Goal: Communication & Community: Ask a question

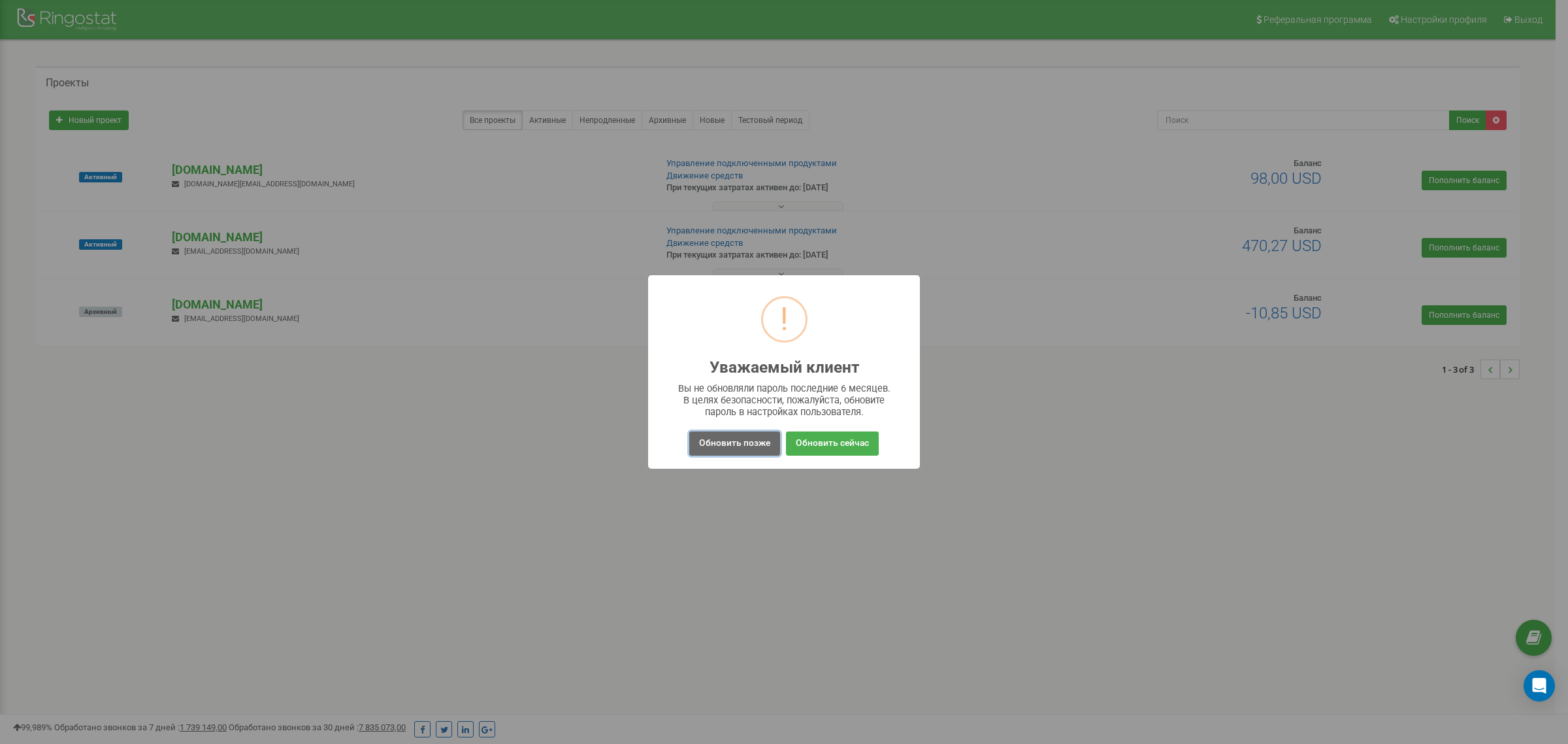
click at [746, 448] on button "Обновить позже" at bounding box center [735, 443] width 91 height 24
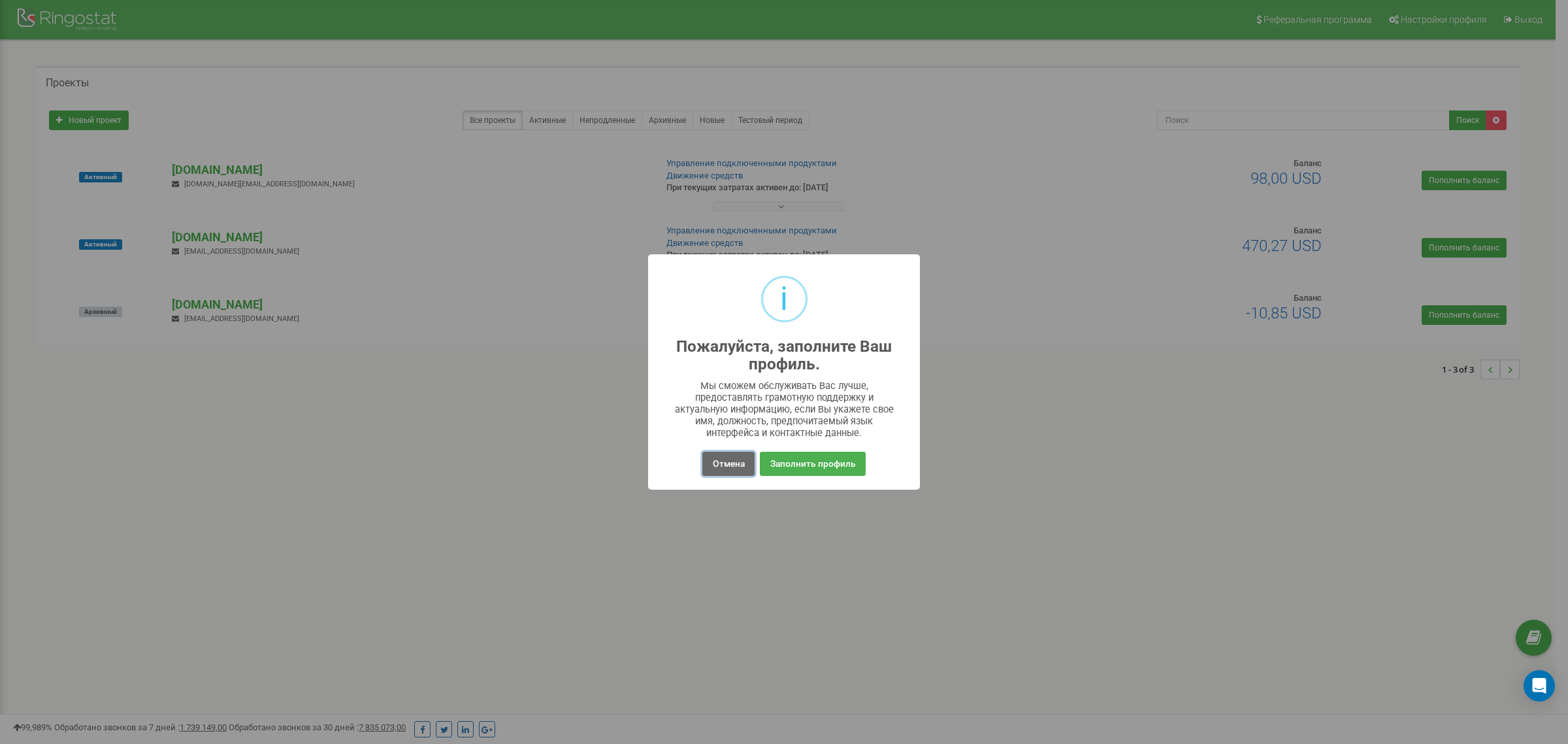
click at [729, 470] on button "Отмена" at bounding box center [728, 463] width 52 height 24
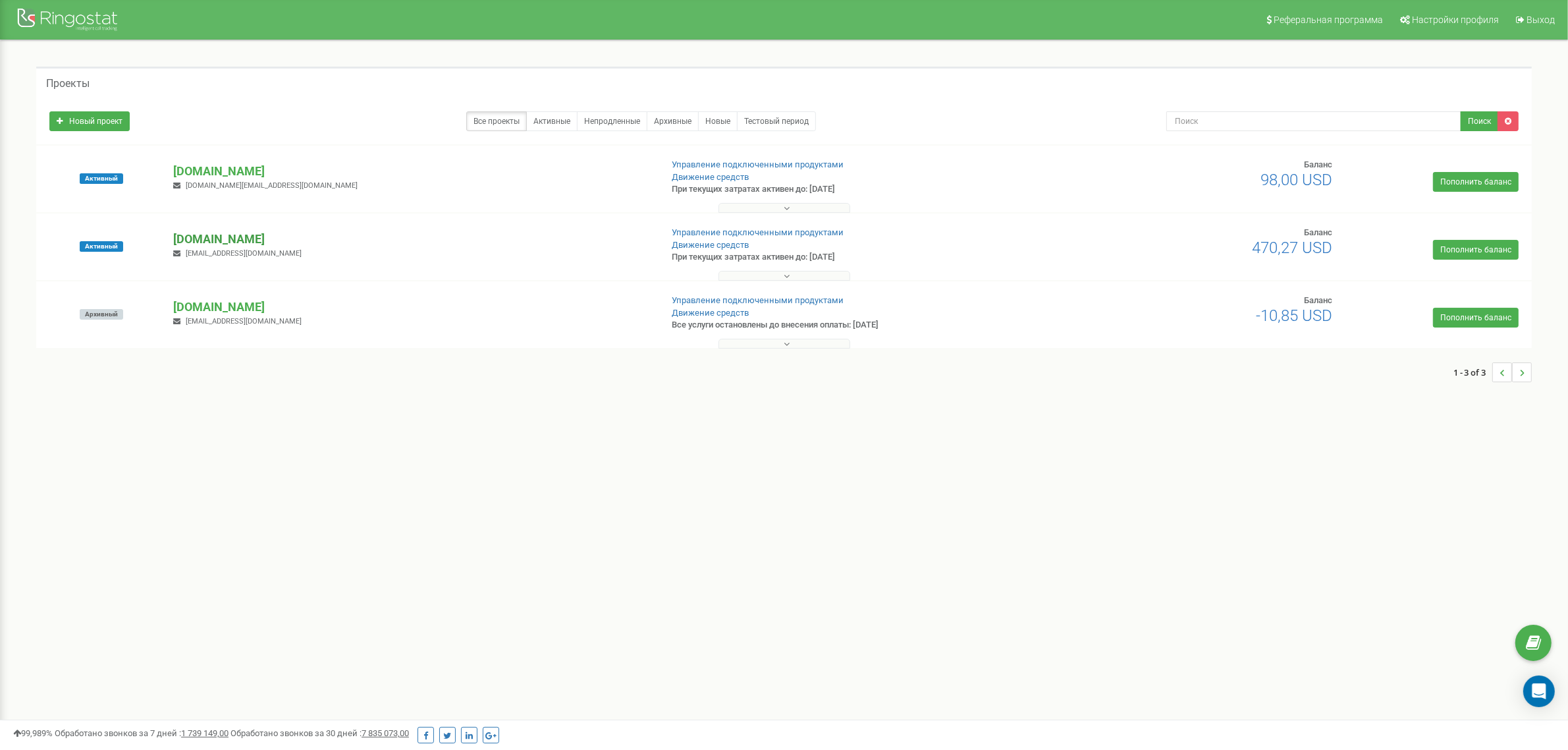
click at [216, 244] on p "[DOMAIN_NAME]" at bounding box center [411, 238] width 476 height 17
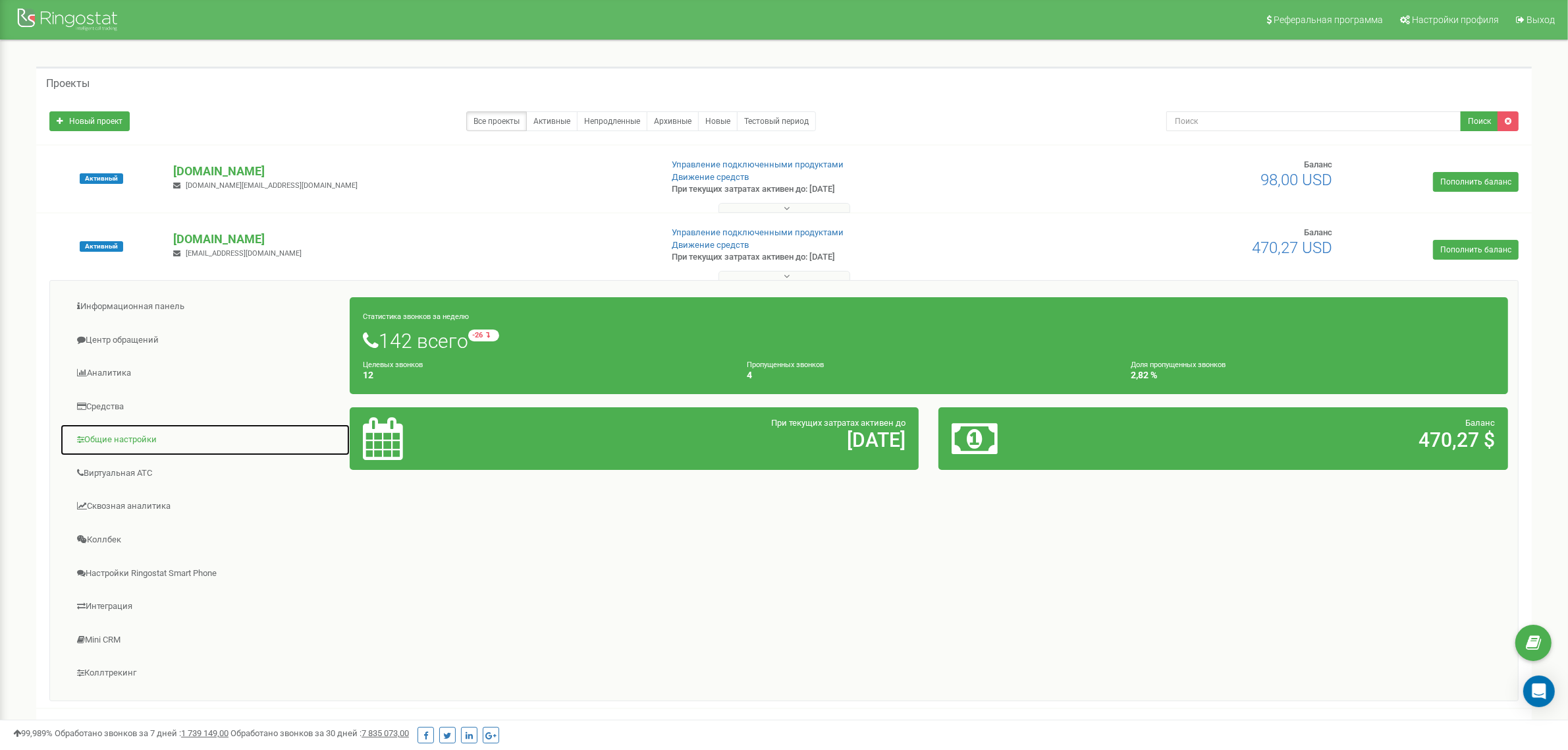
click at [123, 447] on link "Общие настройки" at bounding box center [205, 440] width 290 height 32
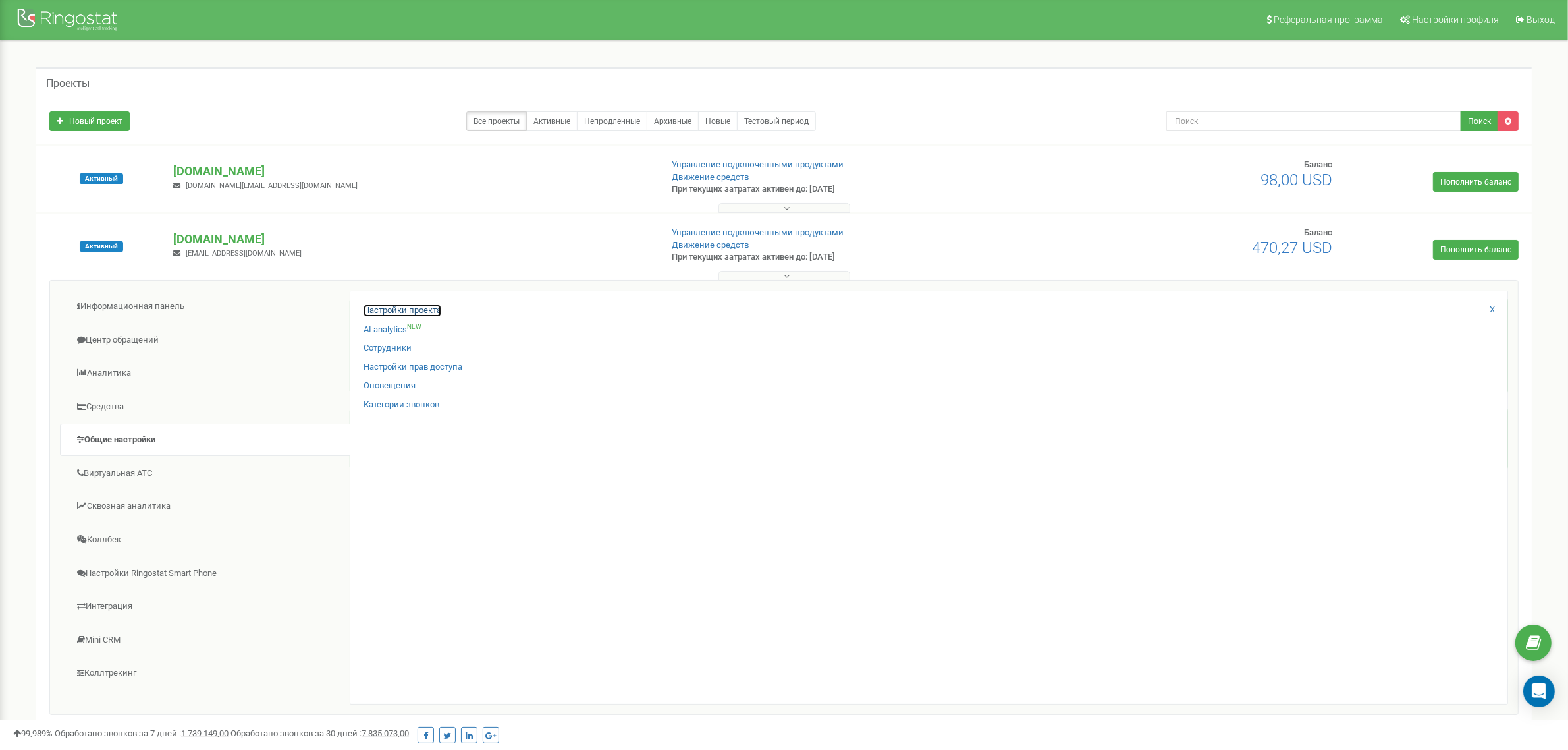
click at [409, 311] on link "Настройки проекта" at bounding box center [402, 311] width 78 height 13
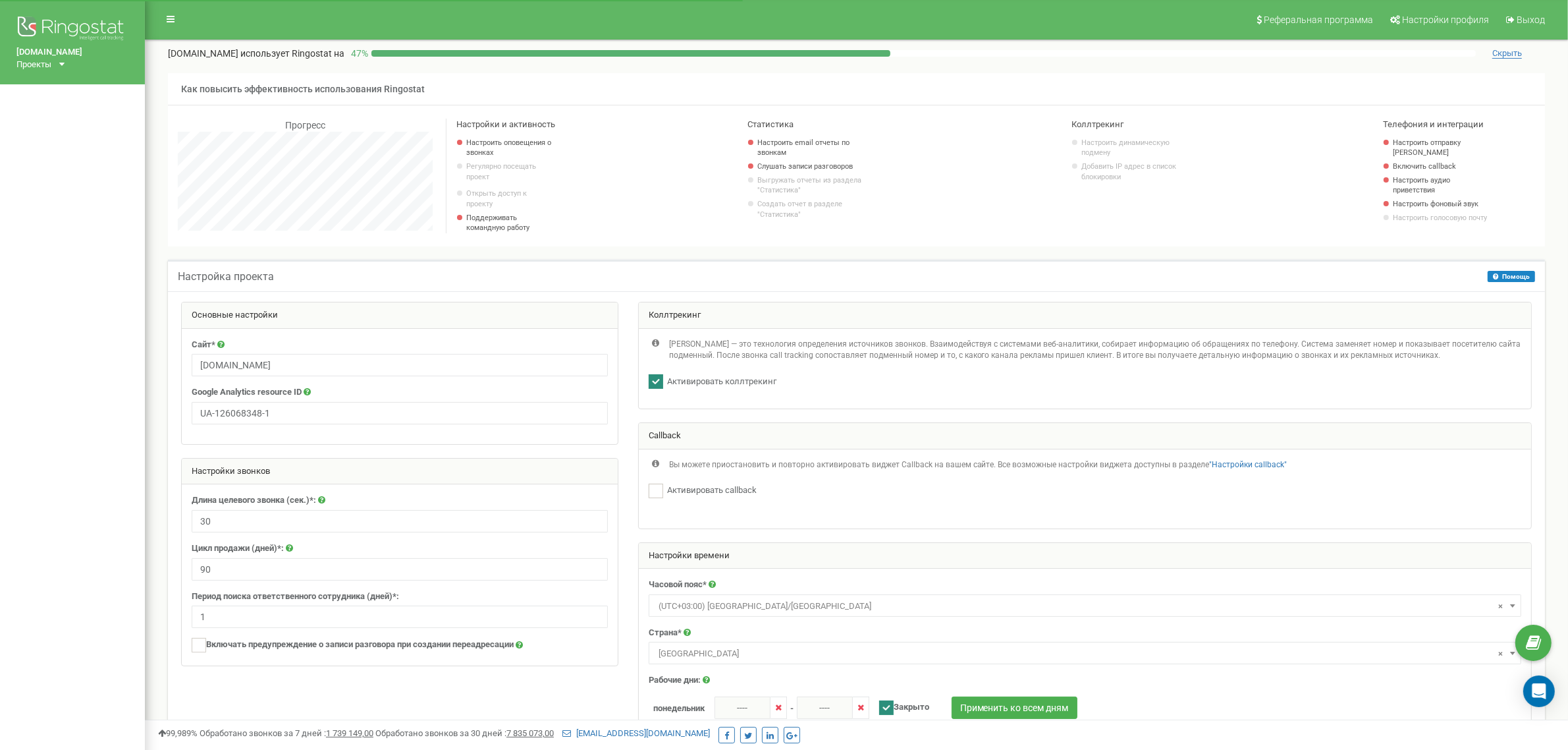
scroll to position [1188, 1423]
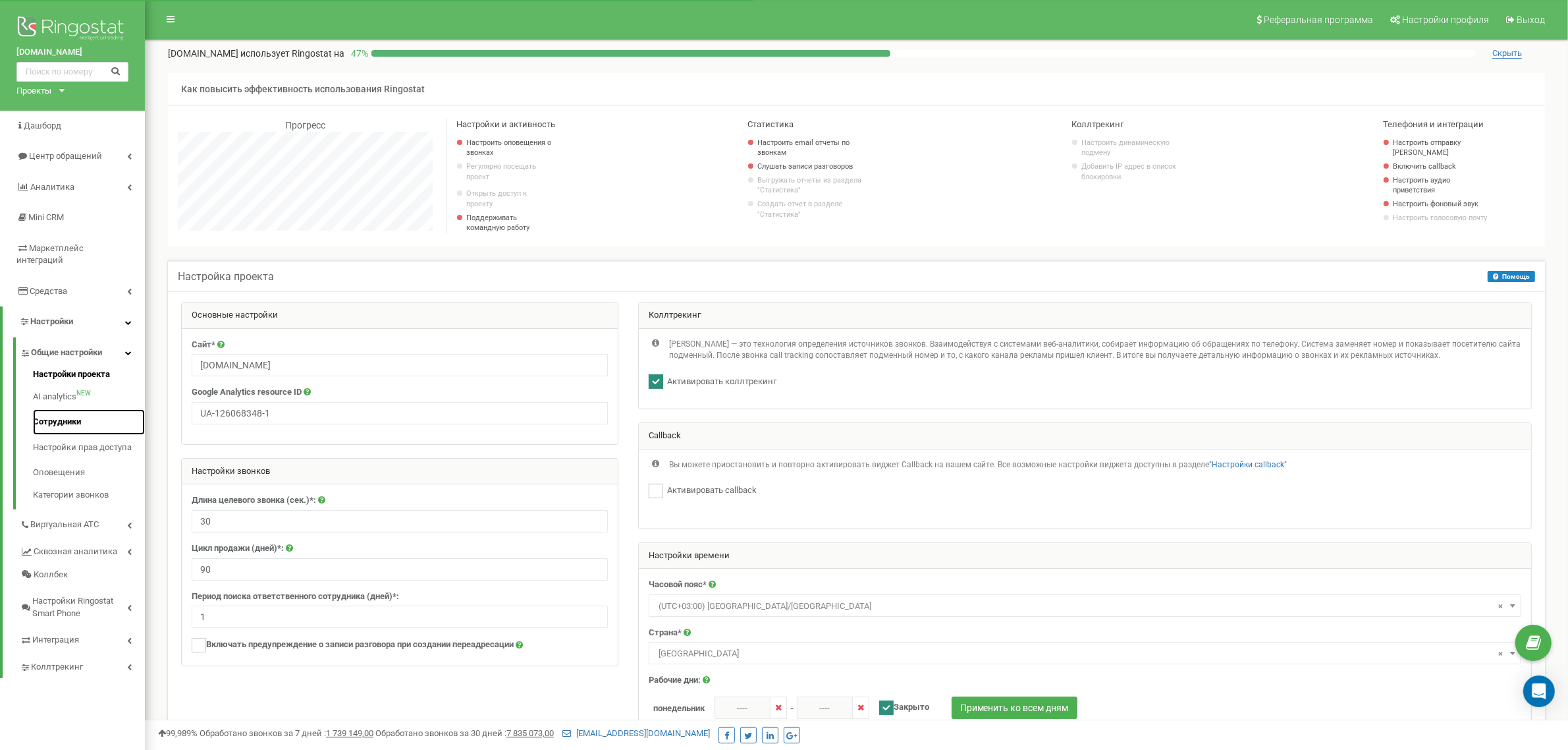
click at [68, 409] on link "Сотрудники" at bounding box center [89, 422] width 112 height 26
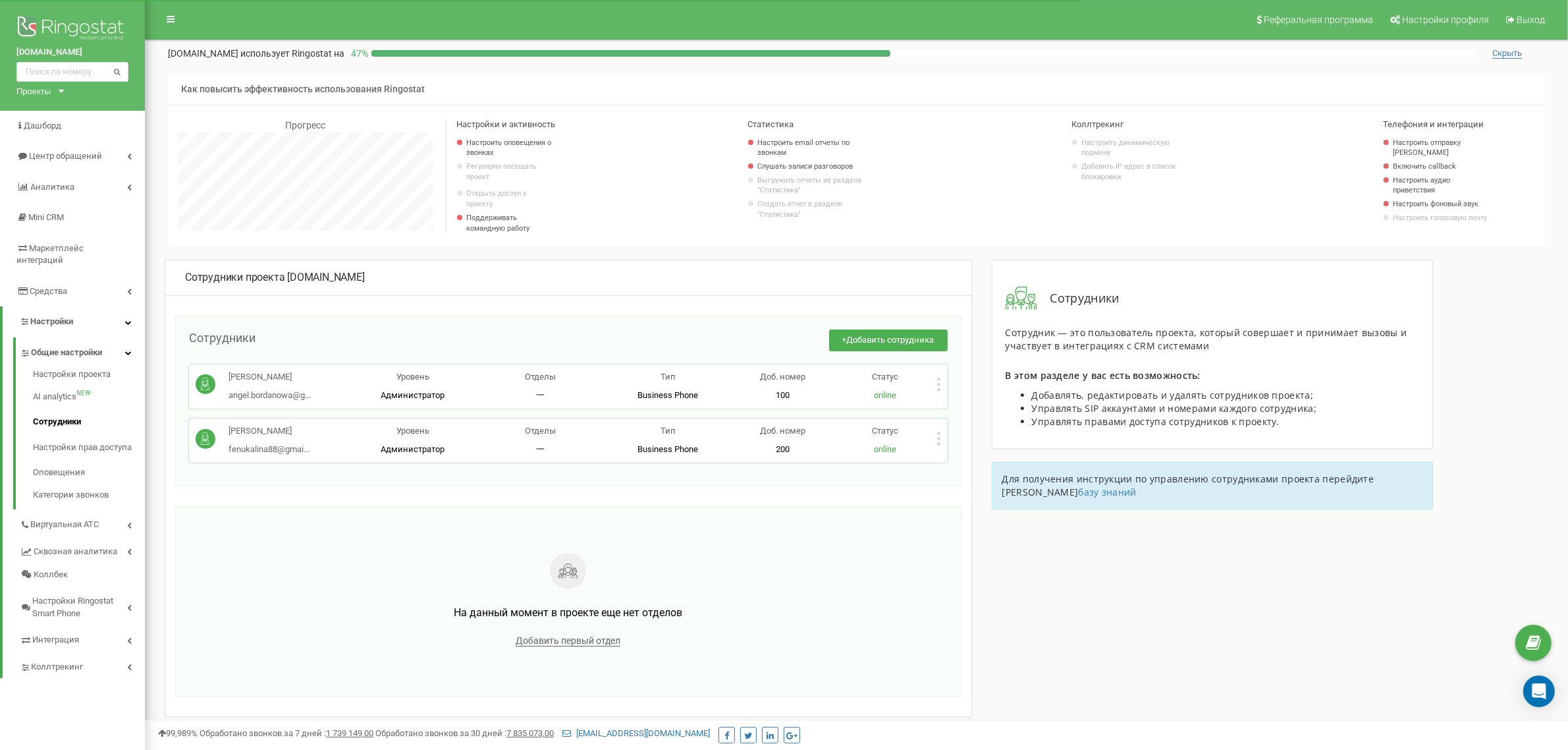
click at [939, 392] on icon at bounding box center [938, 384] width 4 height 13
click at [962, 409] on span "Редактировать" at bounding box center [988, 406] width 67 height 9
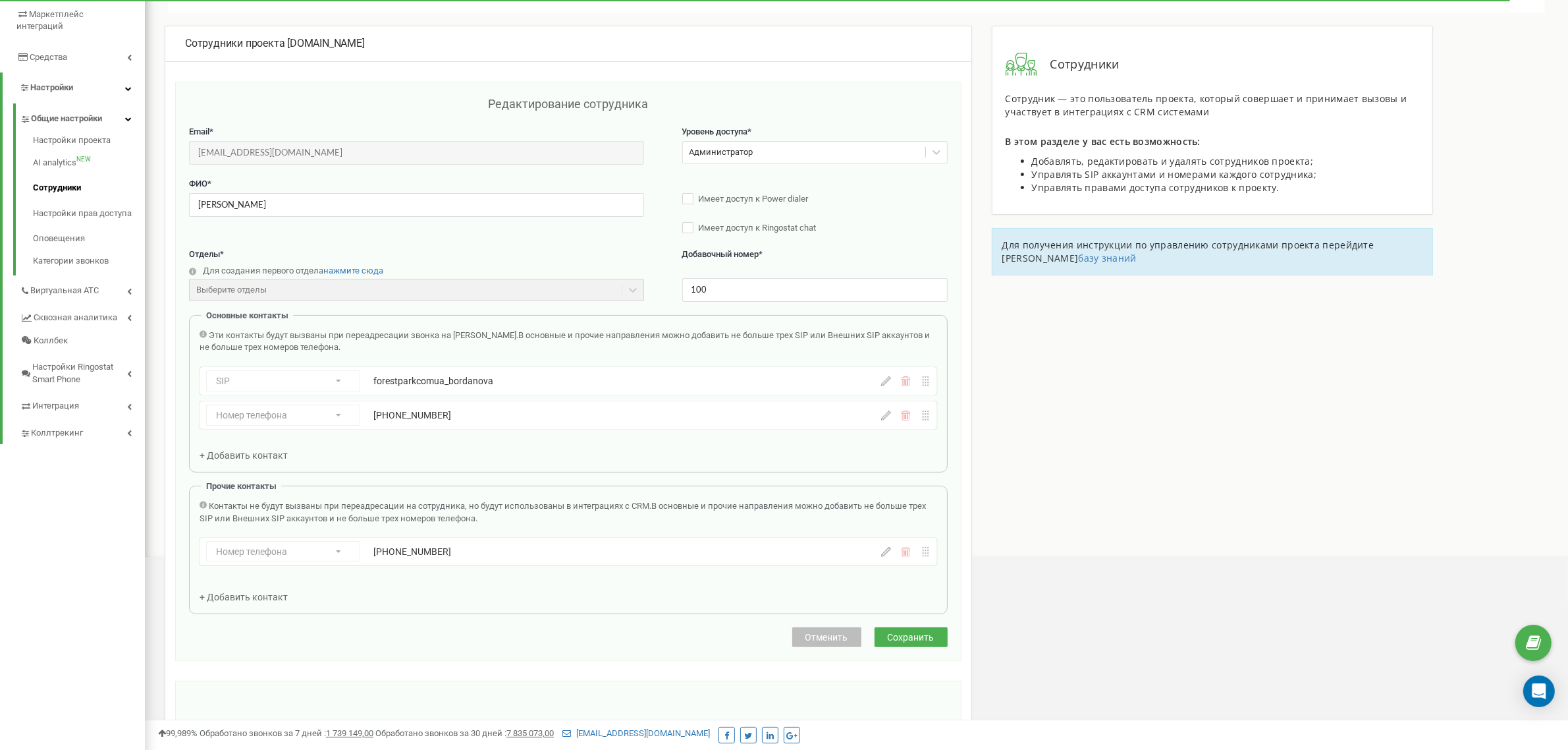
scroll to position [143, 0]
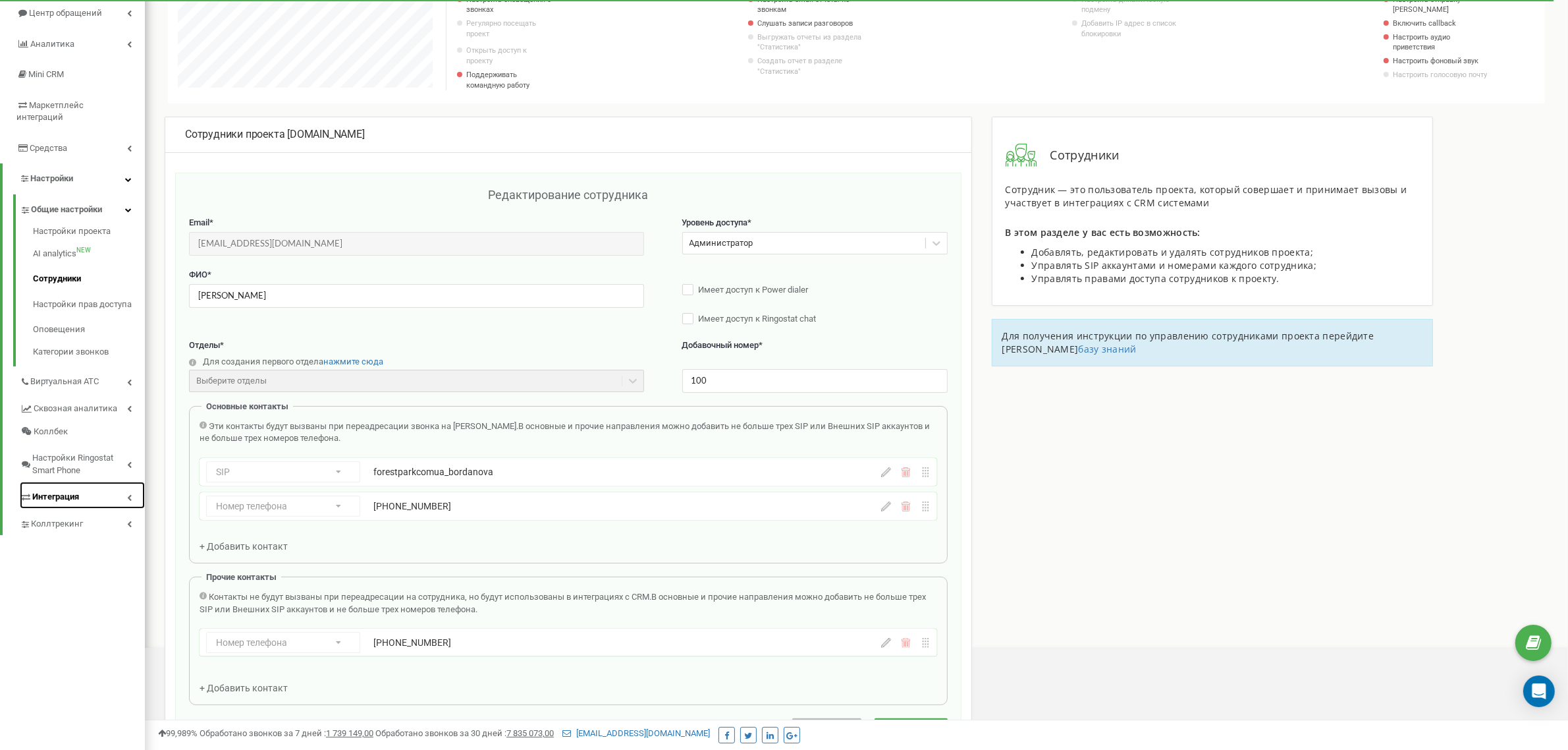
click at [87, 484] on link "Интеграция" at bounding box center [82, 496] width 125 height 27
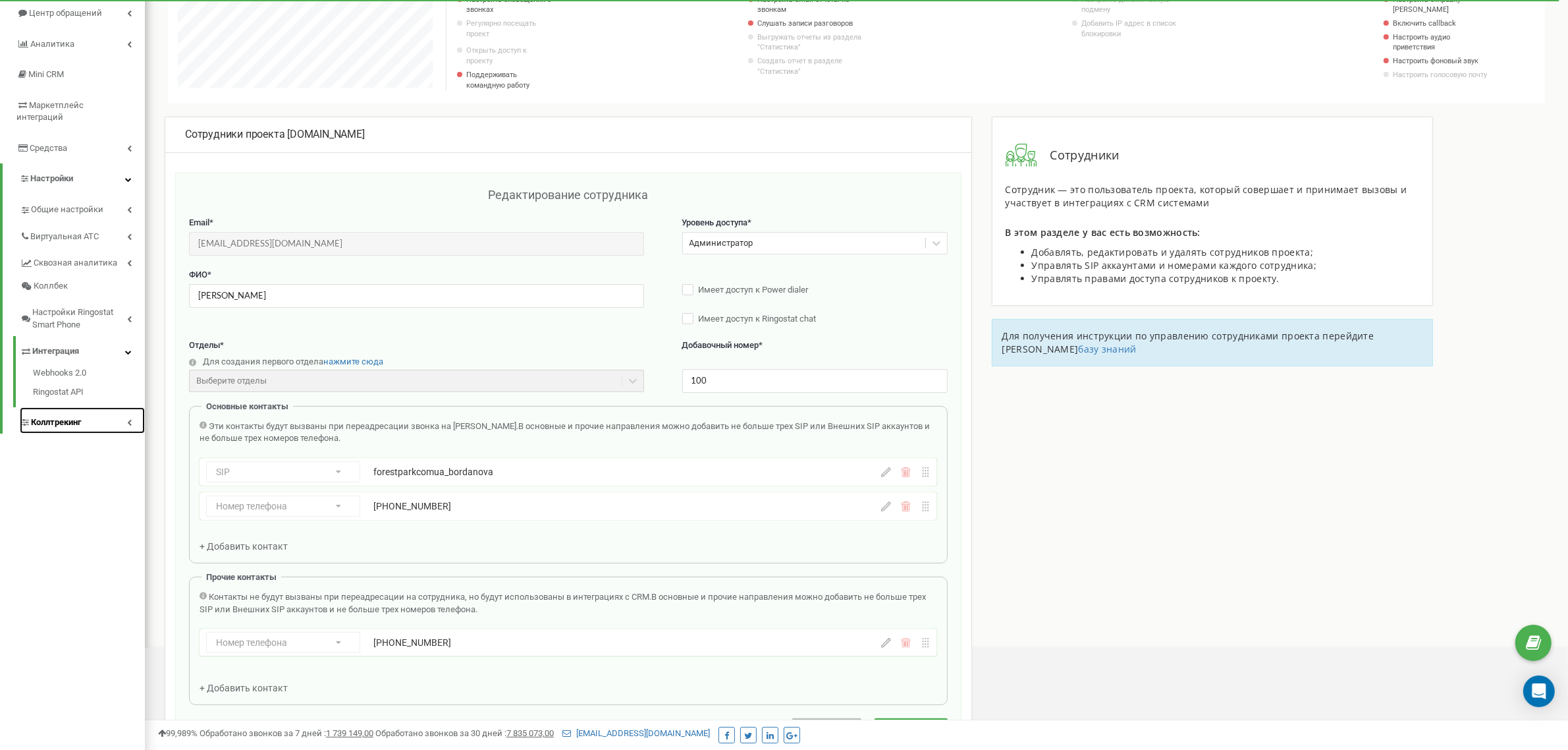
click at [112, 409] on link "Коллтрекинг" at bounding box center [82, 420] width 125 height 27
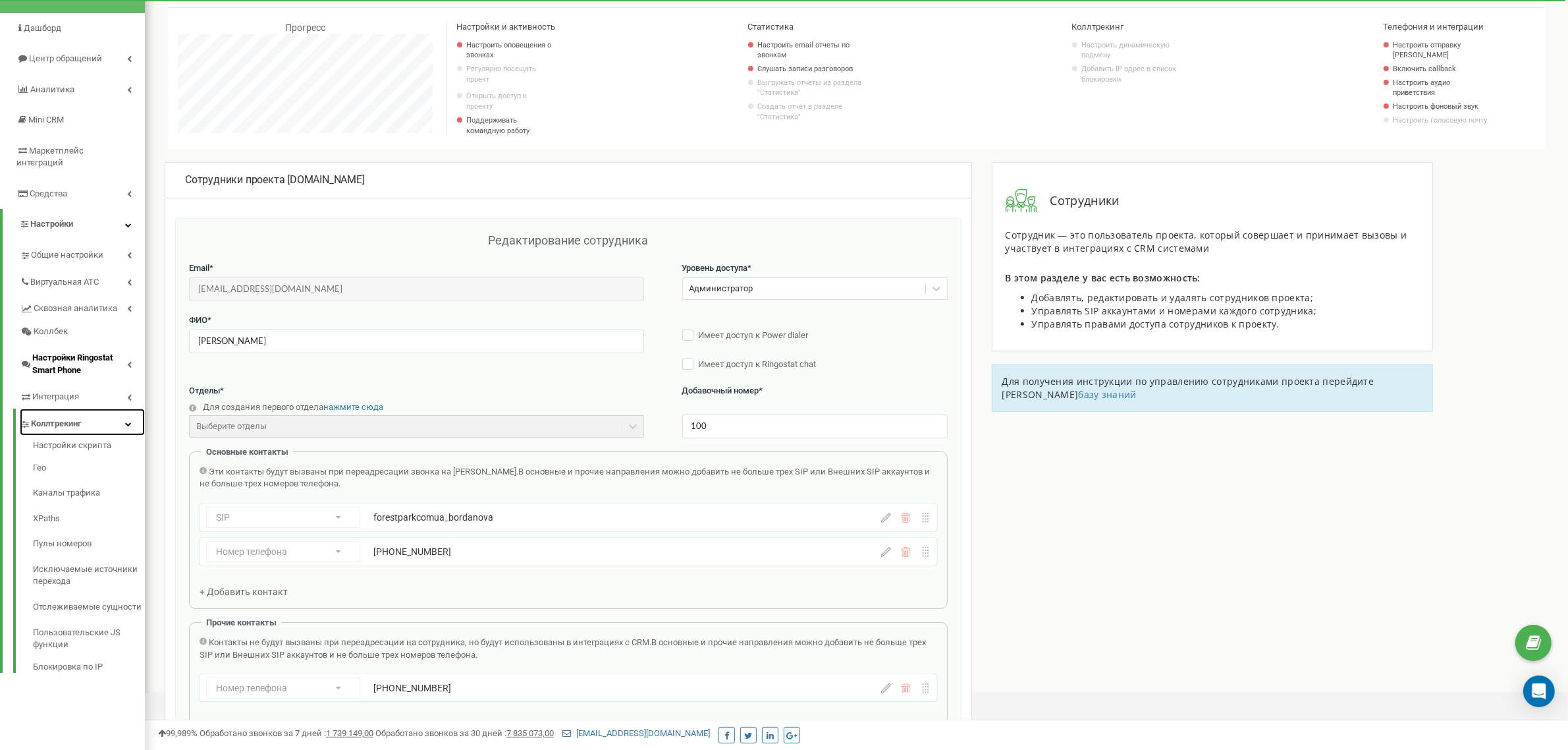
scroll to position [61, 0]
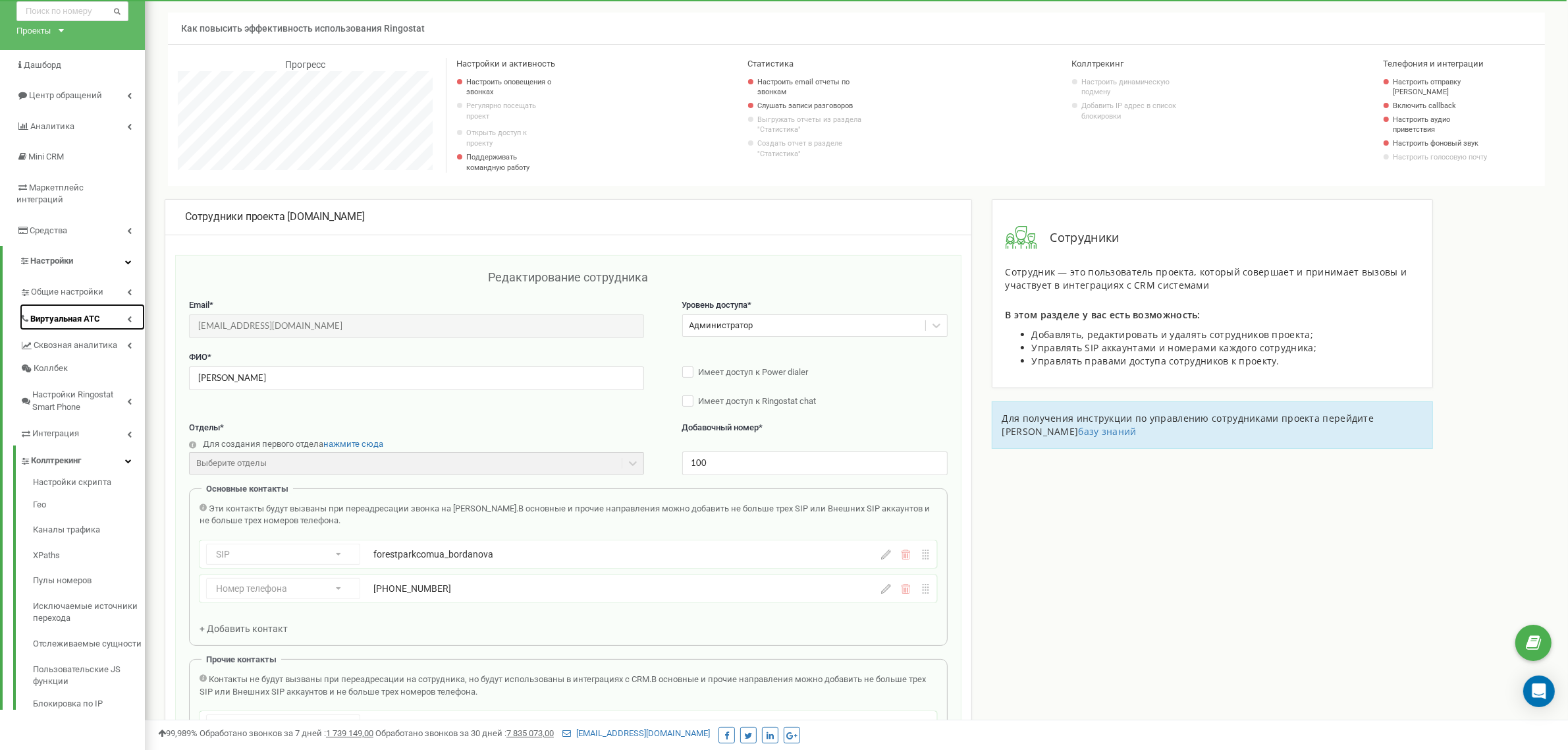
click at [114, 311] on link "Виртуальная АТС" at bounding box center [82, 317] width 125 height 27
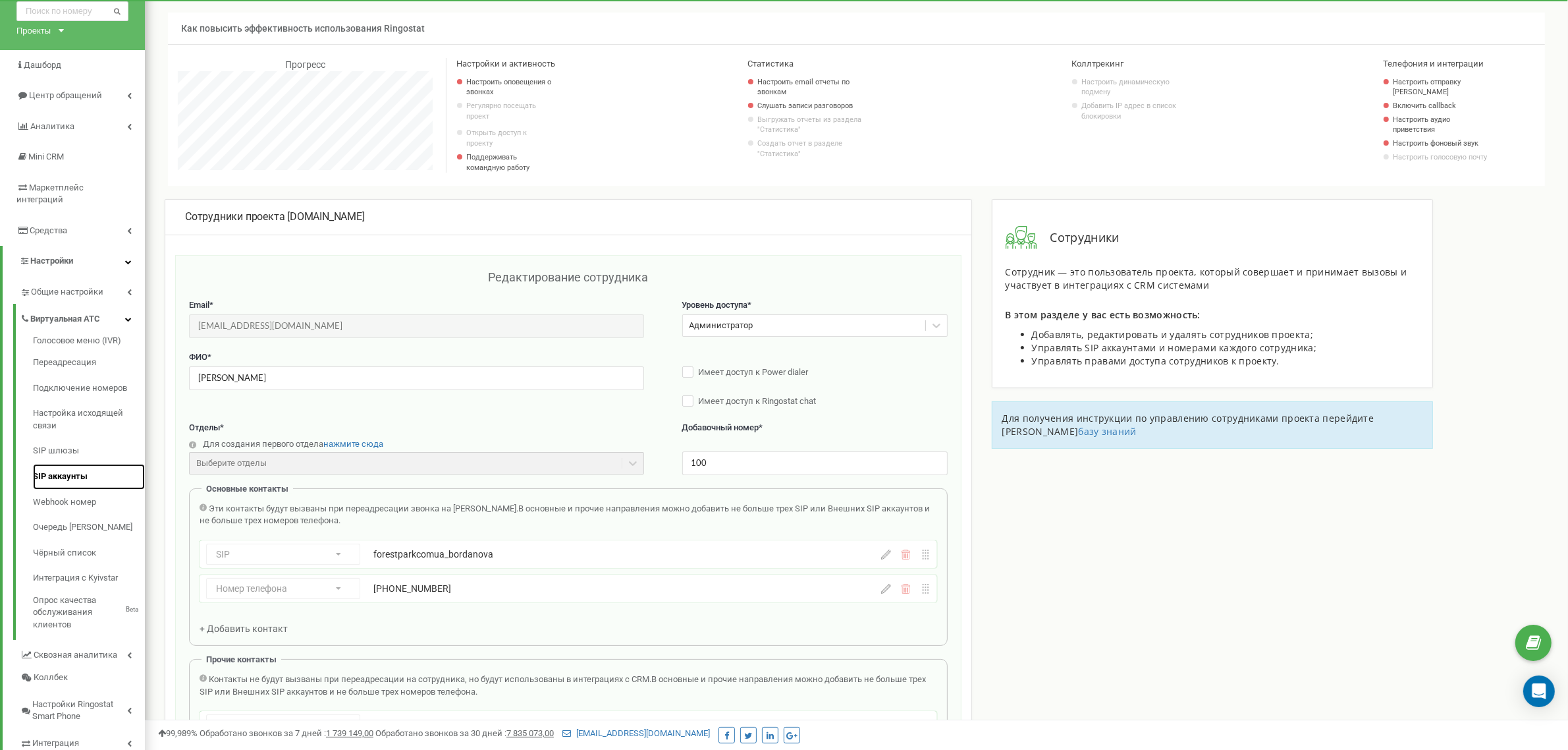
click at [58, 464] on link "SIP аккаунты" at bounding box center [89, 477] width 112 height 26
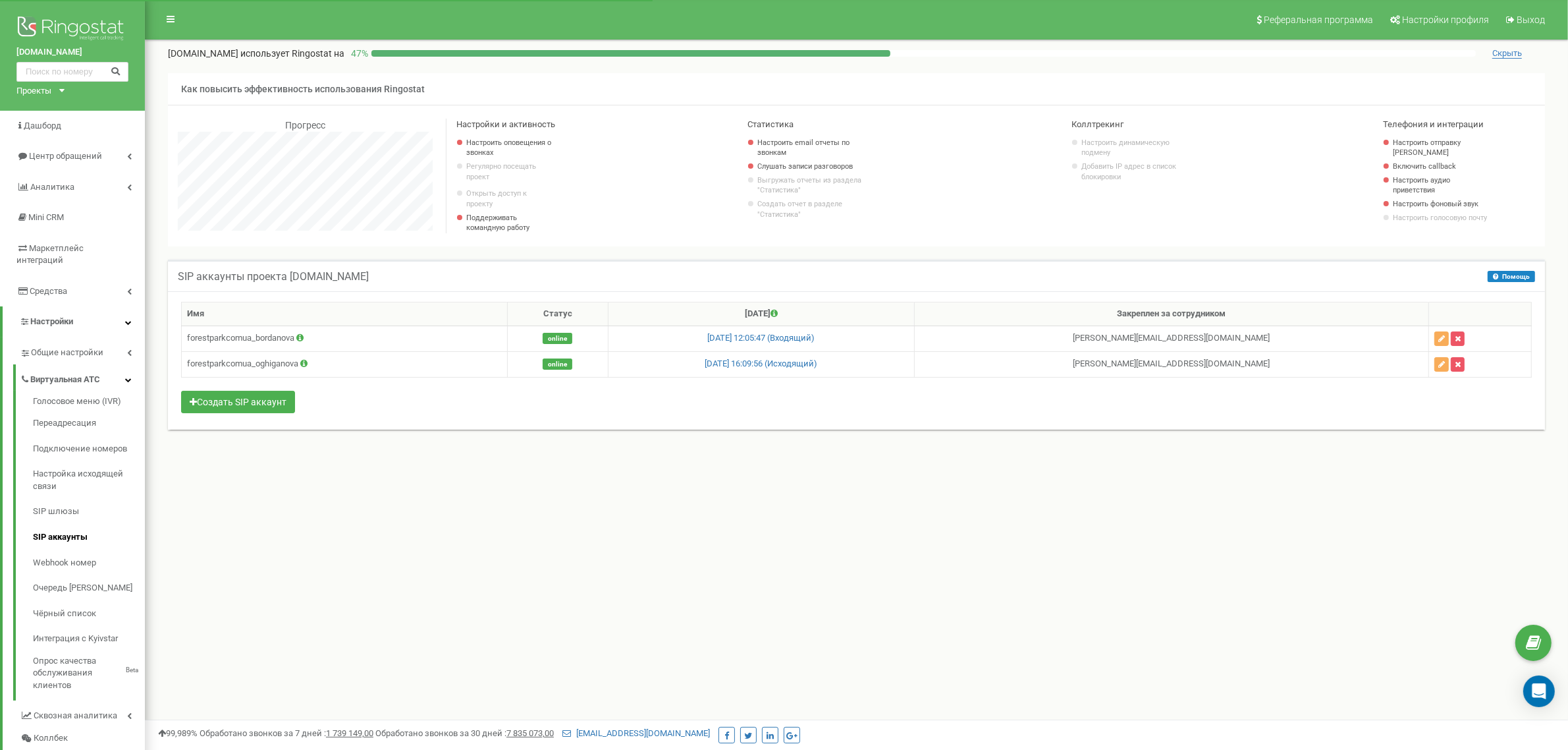
scroll to position [790, 1423]
click at [1441, 342] on icon "button" at bounding box center [1441, 339] width 6 height 8
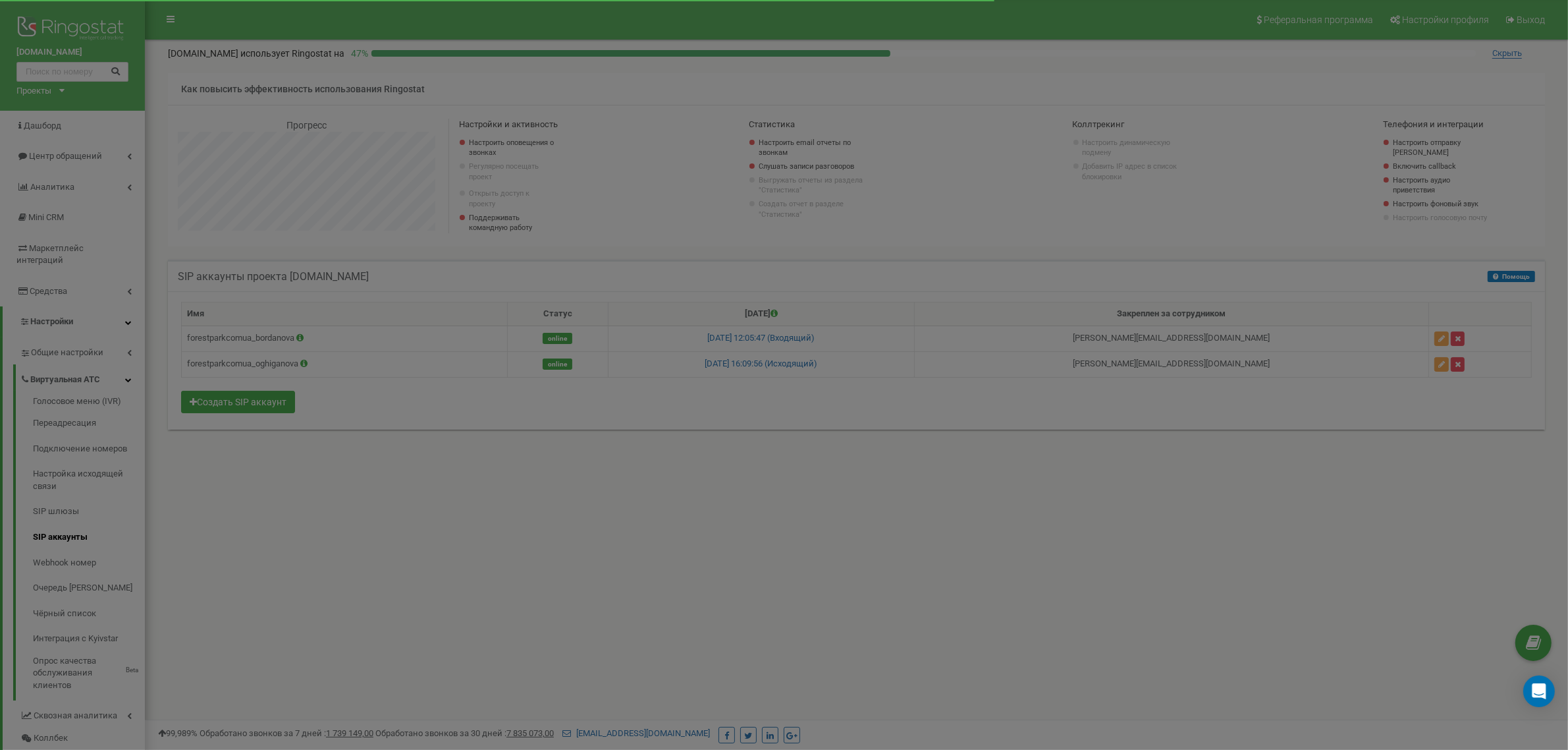
scroll to position [790, 1435]
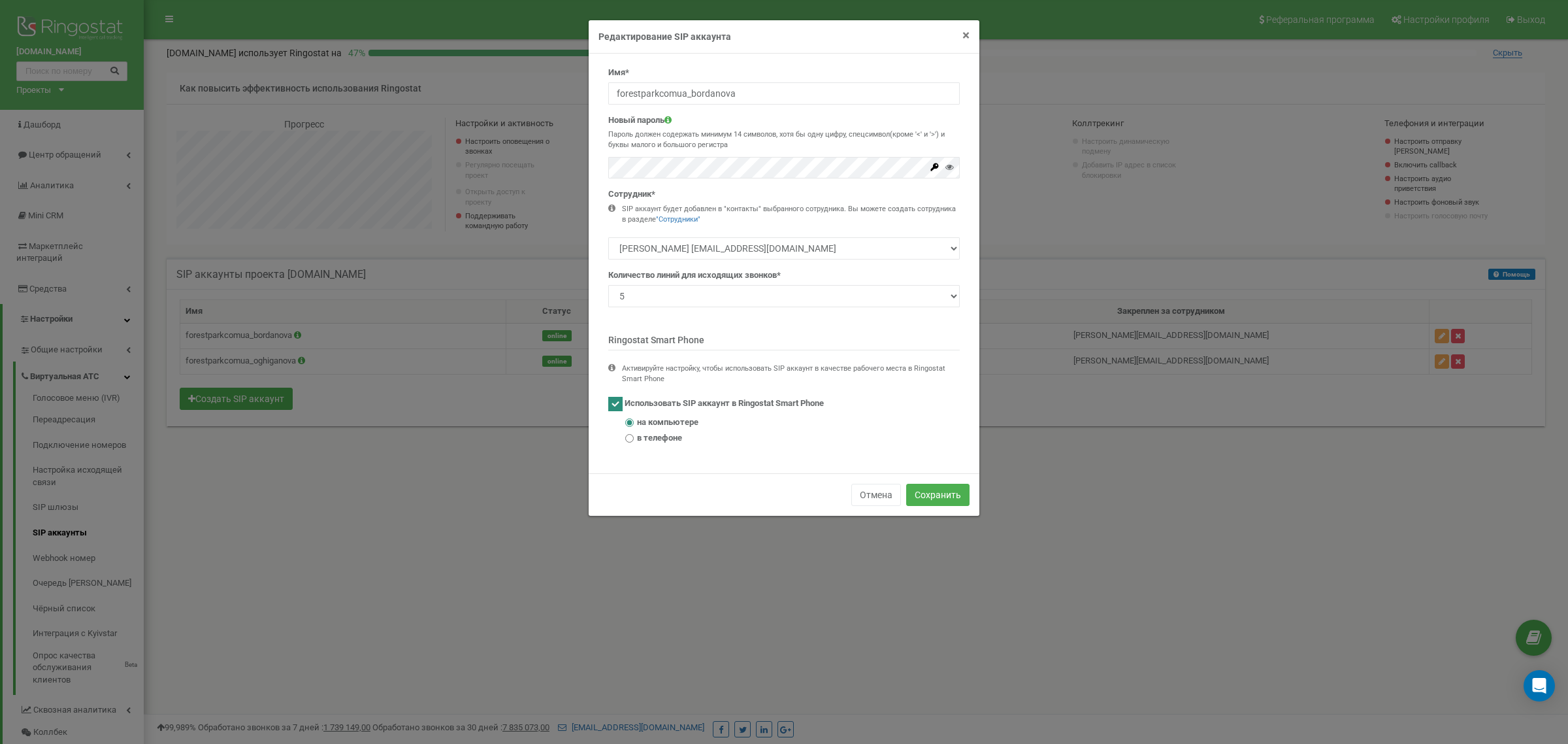
click at [966, 34] on span "×" at bounding box center [966, 36] width 7 height 16
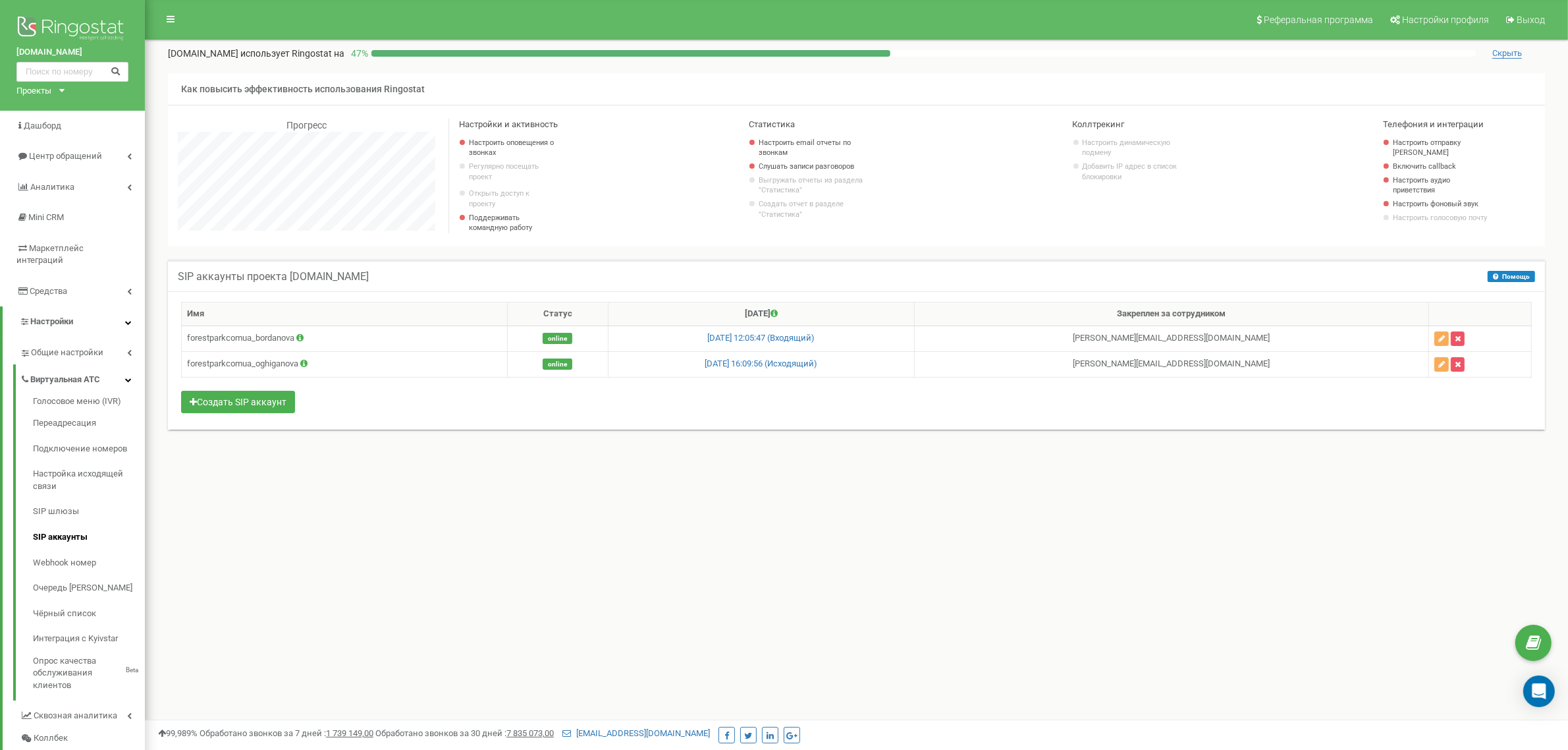
scroll to position [658116, 657065]
click at [1529, 685] on div "Open Intercom Messenger" at bounding box center [1538, 691] width 35 height 35
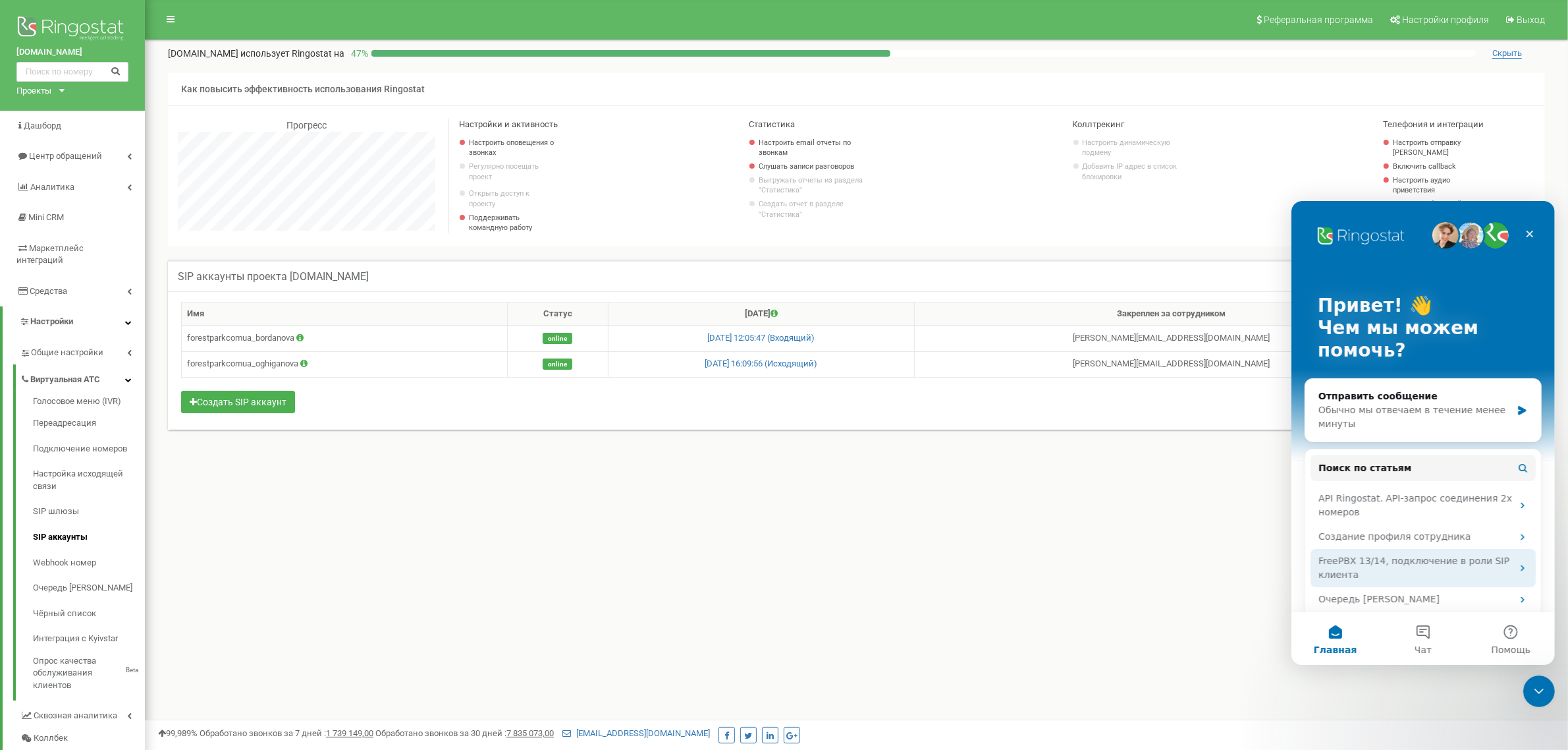
scroll to position [0, 0]
click at [1436, 411] on div "Обычно мы отвечаем в течение менее минуты" at bounding box center [1413, 416] width 193 height 28
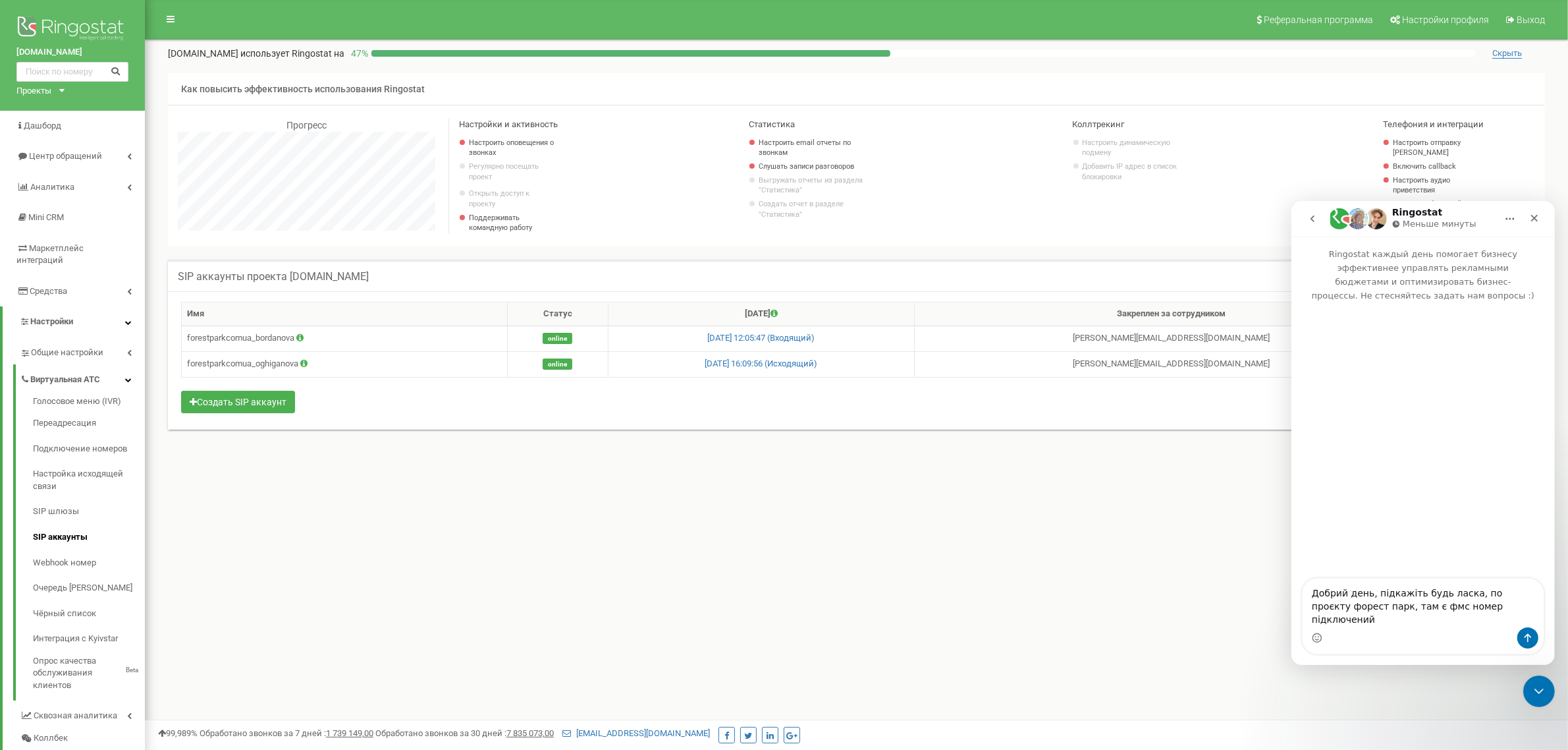
type textarea "Добрий день, підкажіть будь ласка, по проєкту форест парк, там є фмс номер підк…"
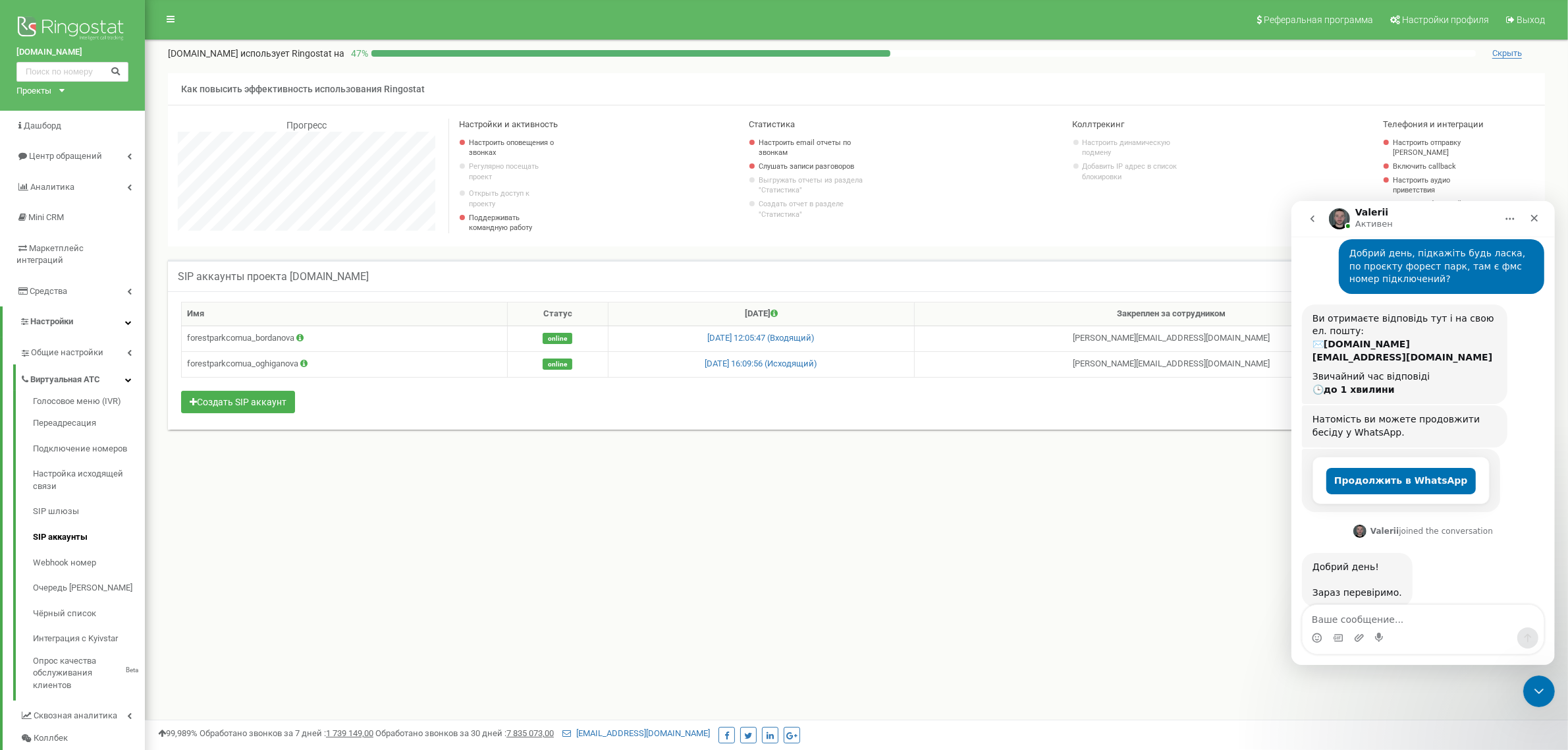
scroll to position [82, 0]
